Goal: Information Seeking & Learning: Learn about a topic

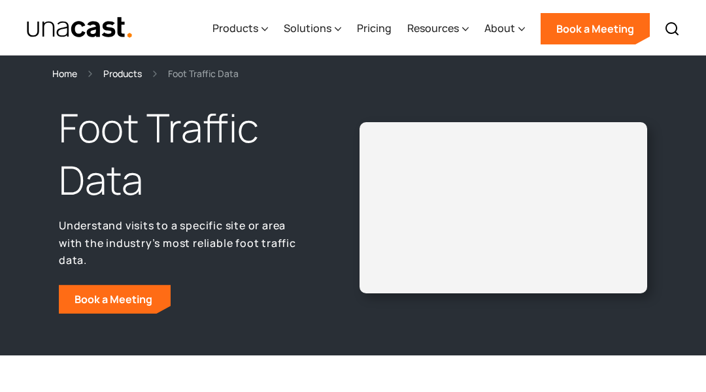
click at [65, 65] on section "Home Products Foot Traffic Data" at bounding box center [353, 68] width 706 height 25
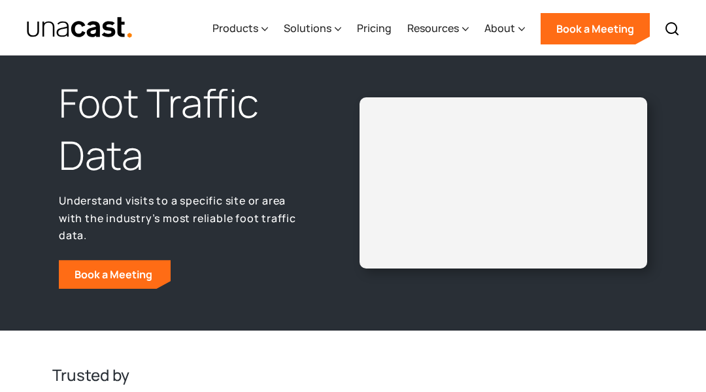
scroll to position [26, 0]
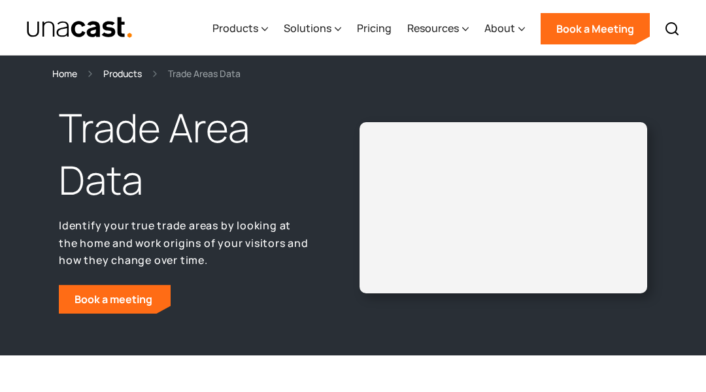
click at [65, 65] on section "Home Products Trade Areas Data" at bounding box center [353, 68] width 706 height 25
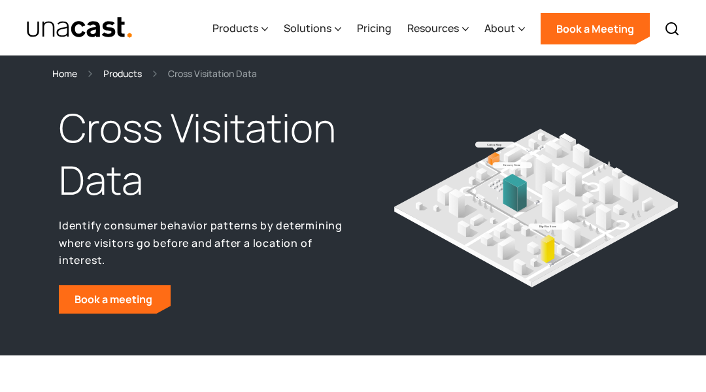
click at [65, 65] on section "Home Products Cross Visitation Data" at bounding box center [353, 68] width 706 height 25
